Goal: Task Accomplishment & Management: Use online tool/utility

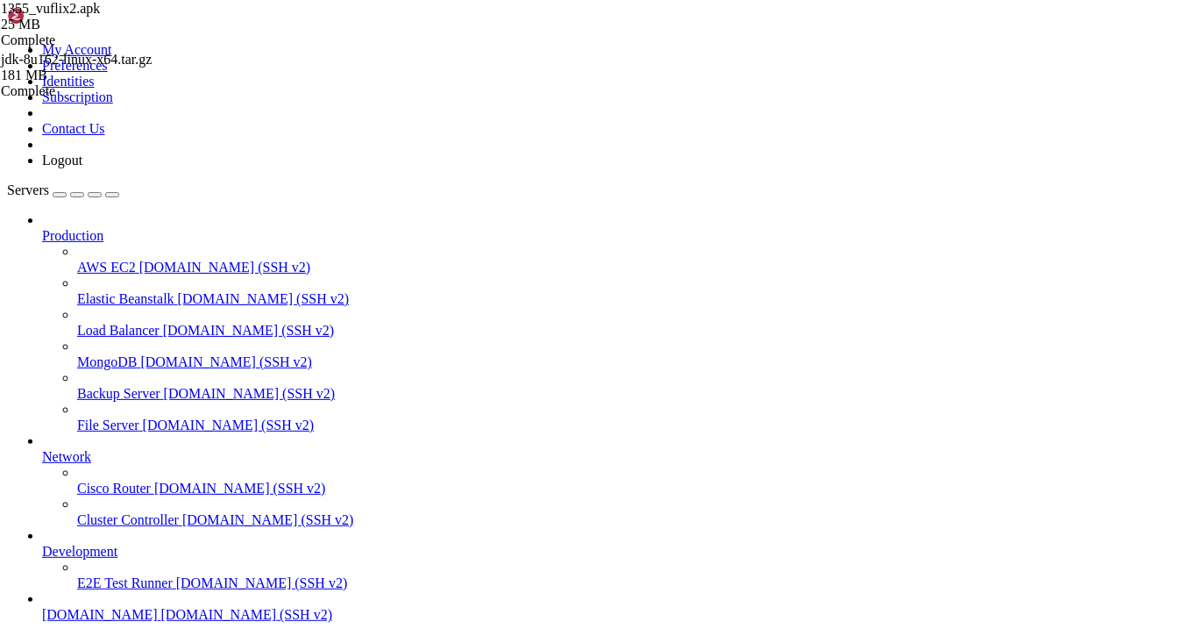
click at [103, 323] on span "Load Balancer" at bounding box center [118, 330] width 82 height 15
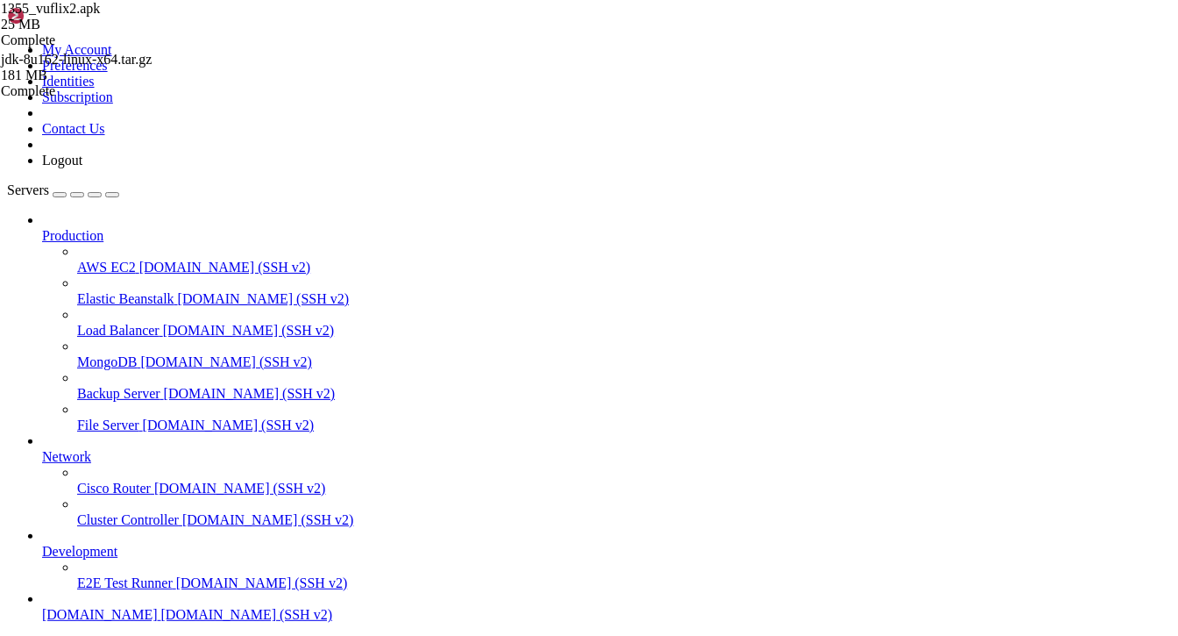
click at [139, 259] on span "[DOMAIN_NAME] (SSH v2)" at bounding box center [225, 266] width 172 height 15
click at [117, 259] on span "AWS EC2" at bounding box center [106, 266] width 59 height 15
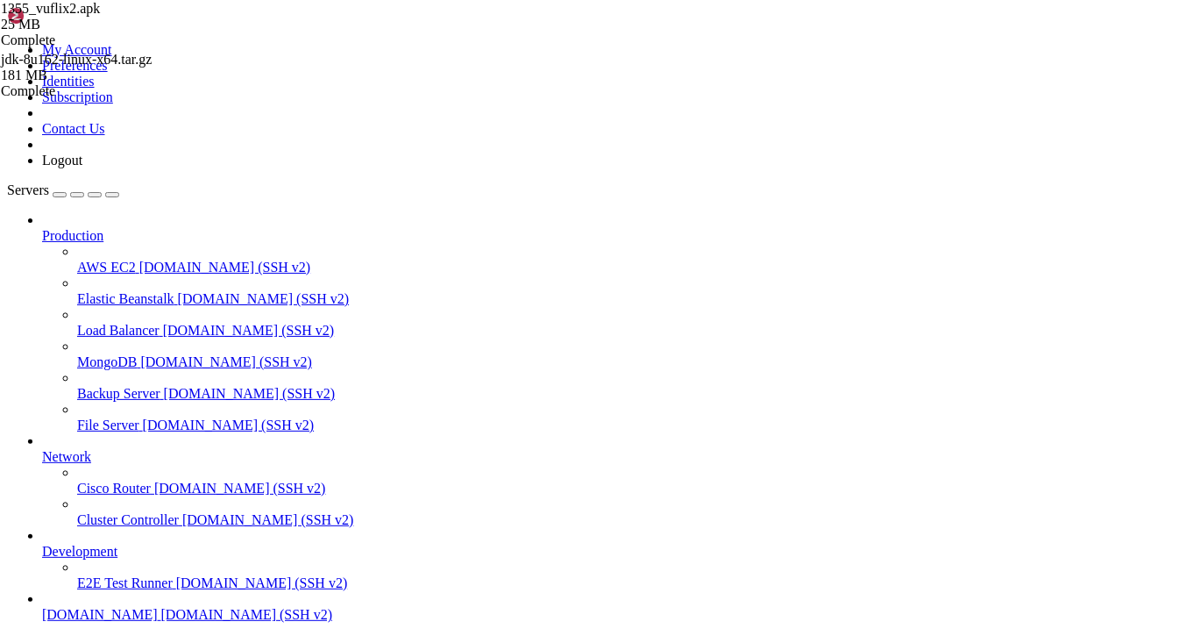
click at [117, 259] on span "AWS EC2" at bounding box center [106, 266] width 59 height 15
click at [101, 259] on span "AWS EC2" at bounding box center [106, 266] width 59 height 15
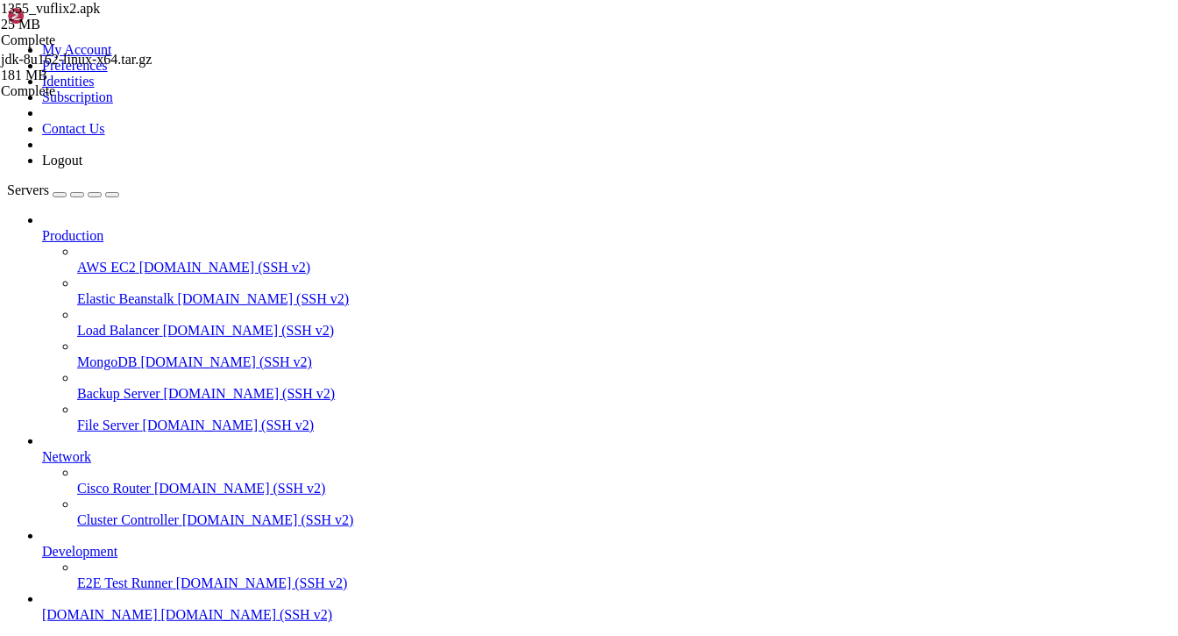
click at [178, 291] on span "[DOMAIN_NAME] (SSH v2)" at bounding box center [264, 298] width 172 height 15
click at [42, 228] on icon at bounding box center [42, 228] width 0 height 0
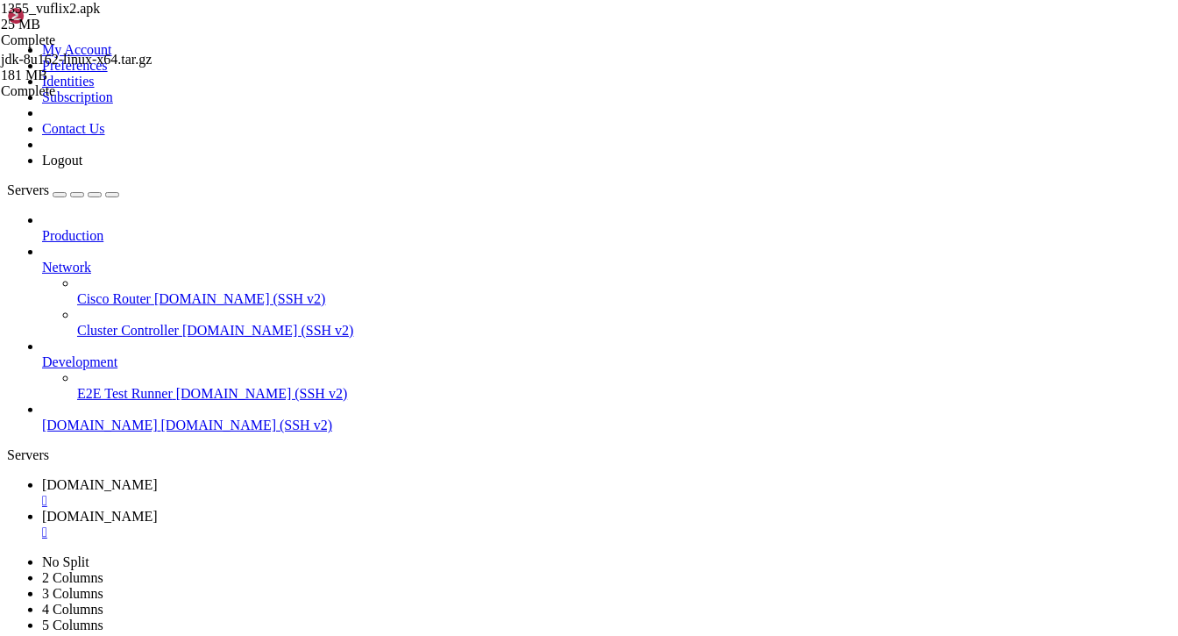
click at [154, 291] on span "[DOMAIN_NAME] (SSH v2)" at bounding box center [240, 298] width 172 height 15
click at [586, 556] on div "" at bounding box center [606, 564] width 1129 height 16
click at [42, 259] on icon at bounding box center [42, 259] width 0 height 0
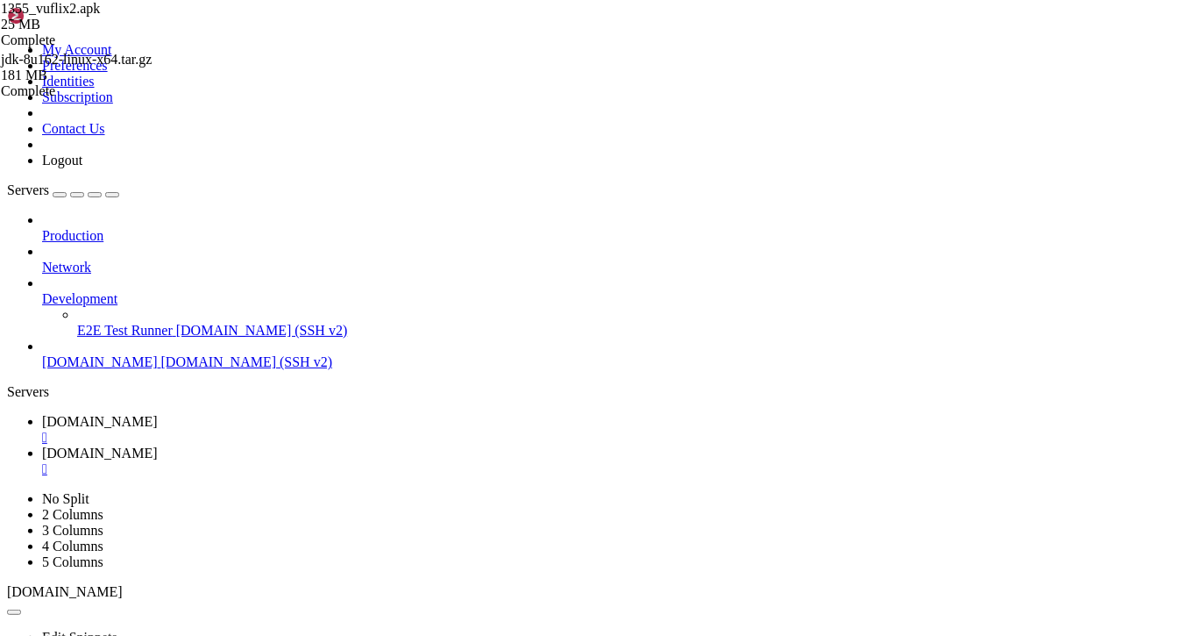
click at [176, 323] on span "[DOMAIN_NAME] (SSH v2)" at bounding box center [262, 330] width 172 height 15
click at [612, 493] on div "" at bounding box center [606, 501] width 1129 height 16
click at [42, 291] on icon at bounding box center [42, 291] width 0 height 0
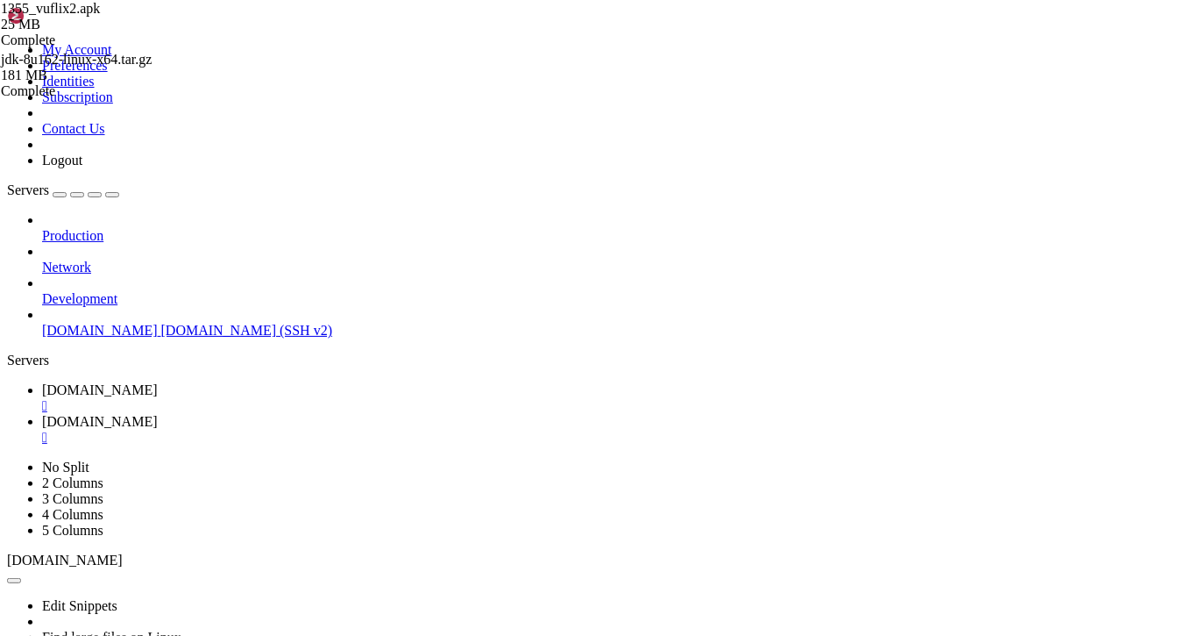
type input "/usr/local"
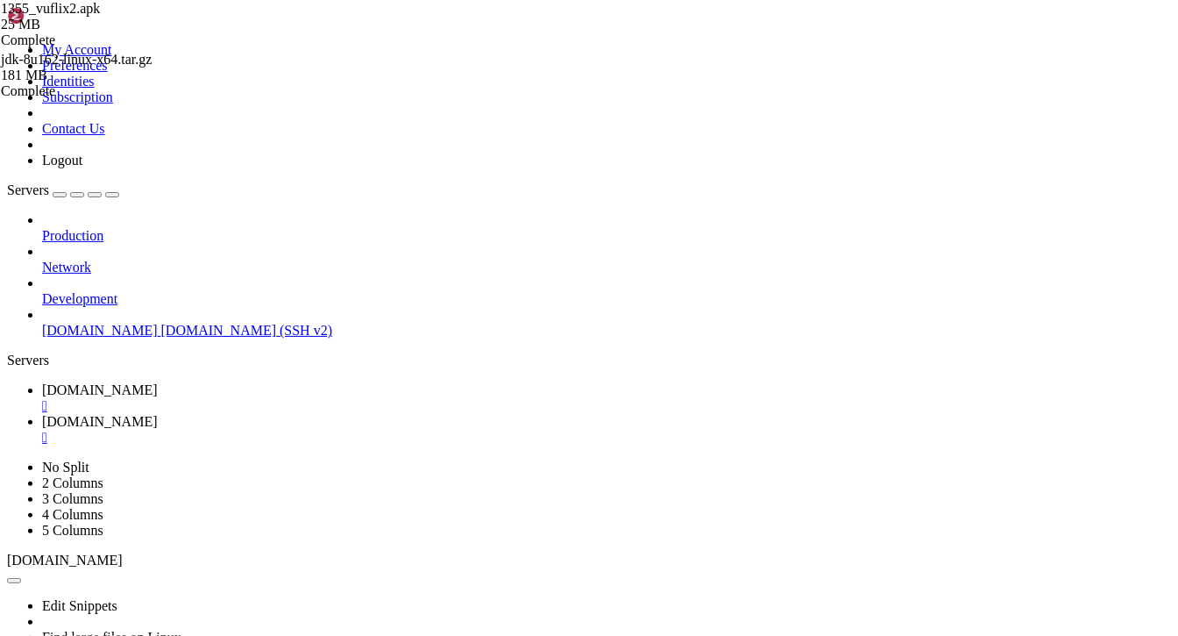
click at [19, 117] on span "csp" at bounding box center [10, 110] width 18 height 15
click at [175, 134] on span "csp 374 KB / 16 MB" at bounding box center [88, 119] width 174 height 32
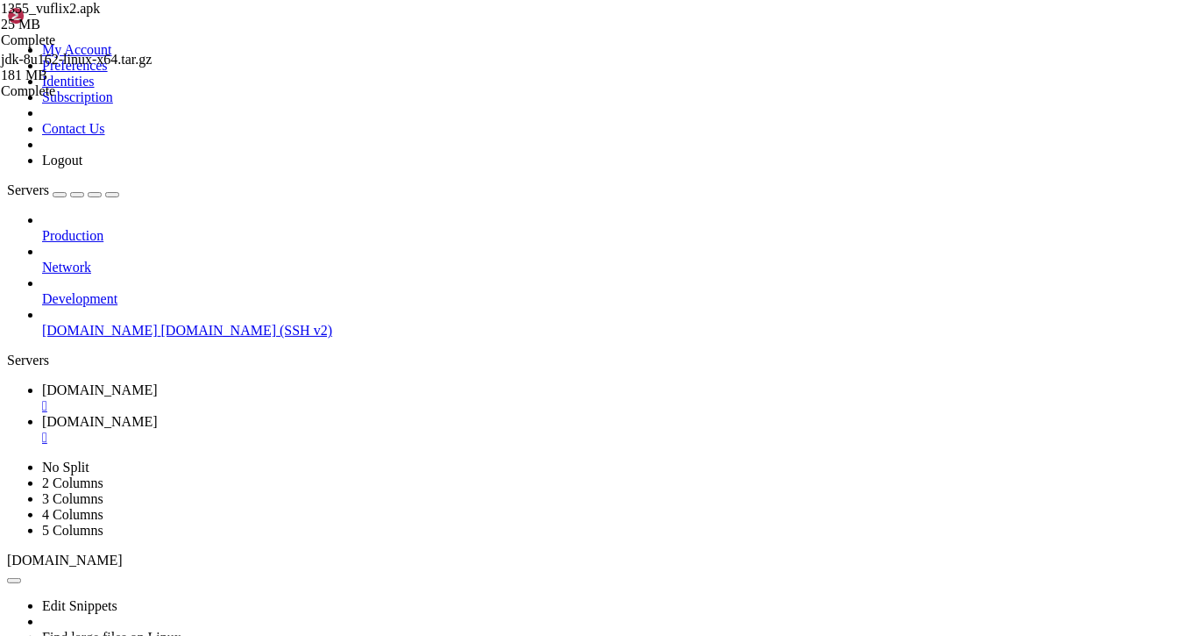
click at [458, 430] on div "" at bounding box center [606, 438] width 1129 height 16
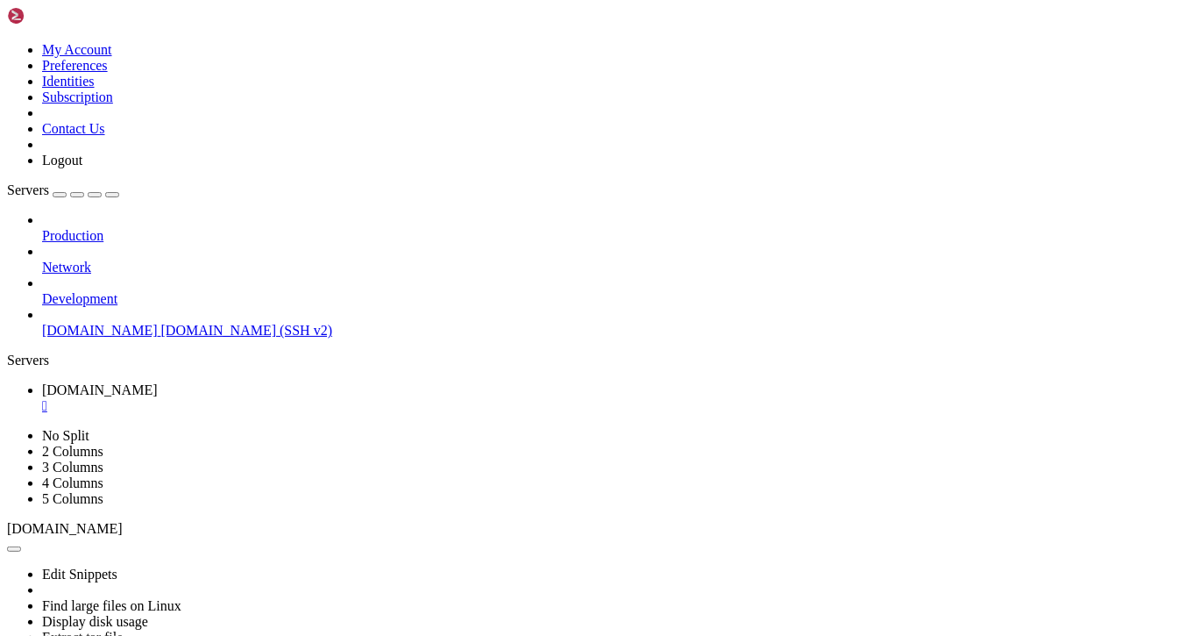
click at [7, 428] on link at bounding box center [7, 428] width 0 height 0
drag, startPoint x: 699, startPoint y: 79, endPoint x: 693, endPoint y: 53, distance: 26.0
click at [693, 536] on div "Edit Snippets Find large files on Linux Display disk usage Extract tar file Vie…" at bounding box center [589, 614] width 1164 height 157
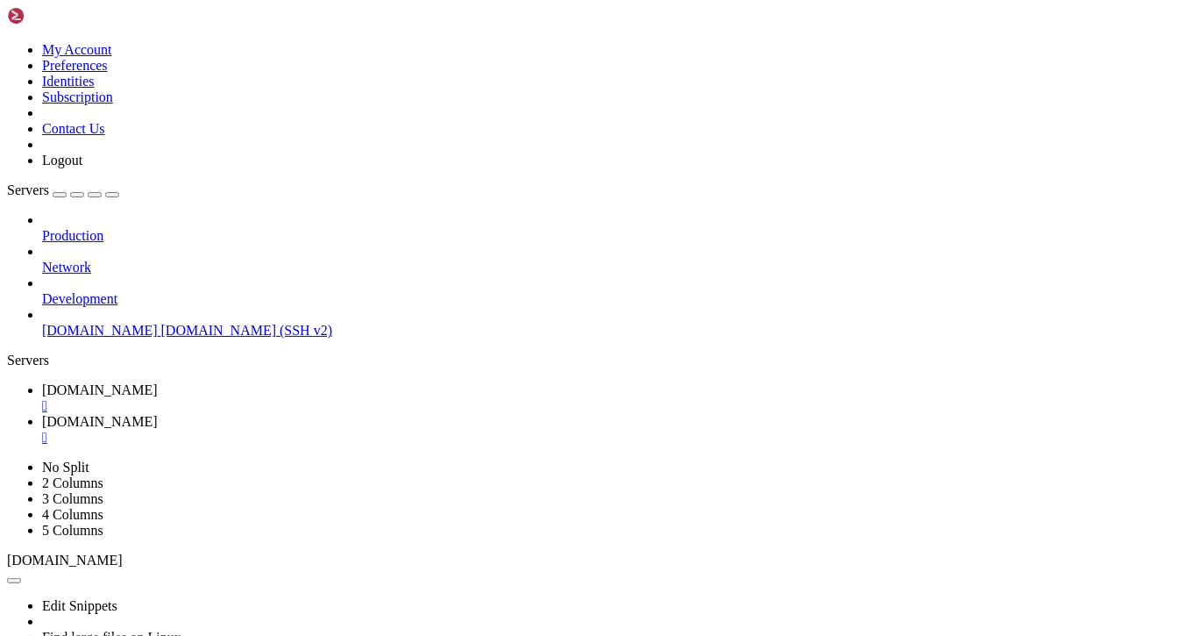
type input "/root"
click at [455, 430] on div "" at bounding box center [606, 438] width 1129 height 16
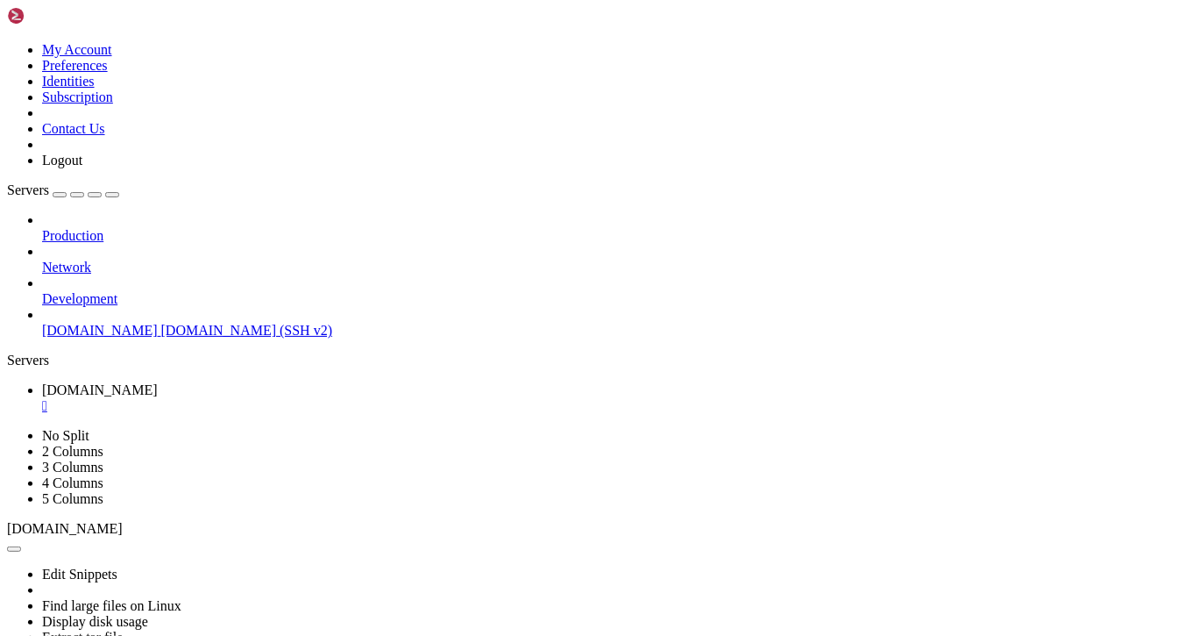
click at [21, 546] on button "button" at bounding box center [14, 548] width 14 height 5
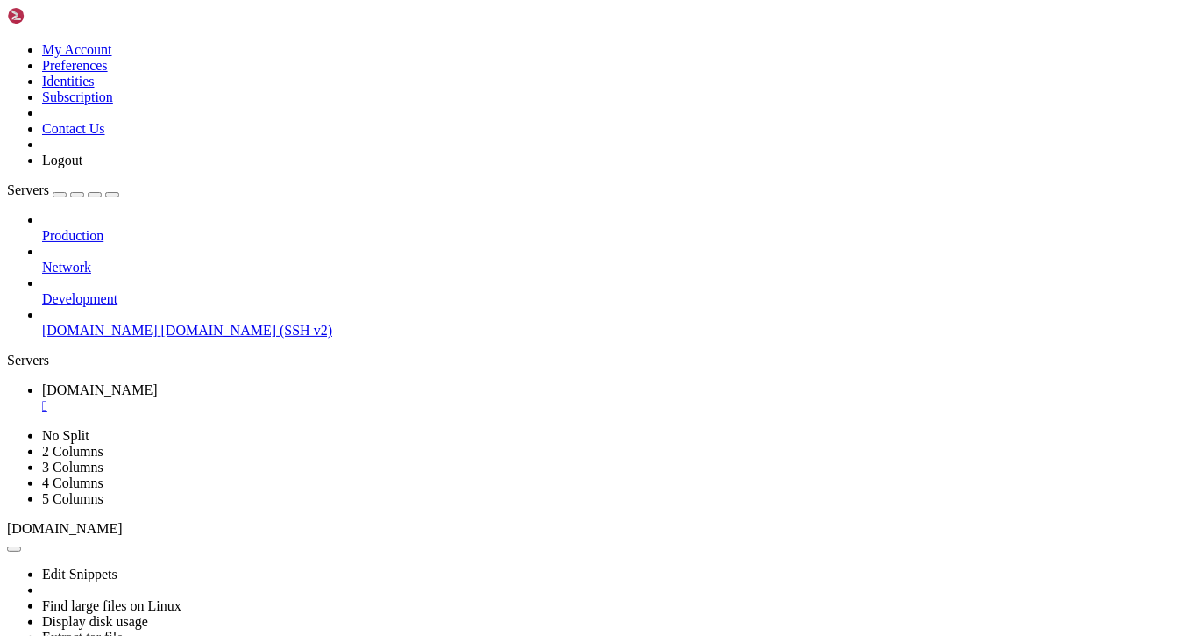
click at [330, 398] on div "" at bounding box center [606, 406] width 1129 height 16
